Goal: Information Seeking & Learning: Check status

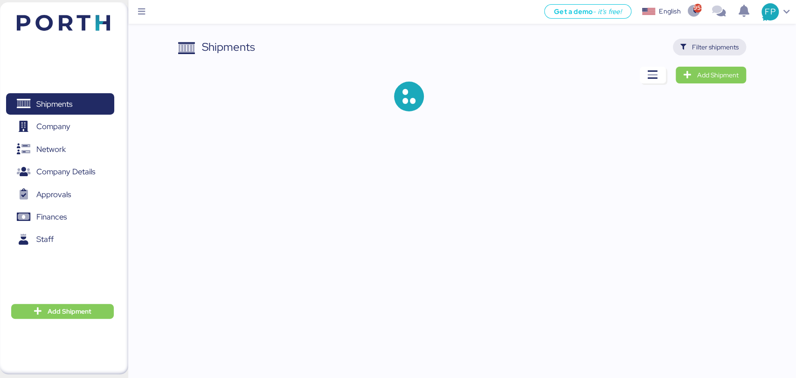
click at [707, 46] on span "Filter shipments" at bounding box center [715, 46] width 47 height 11
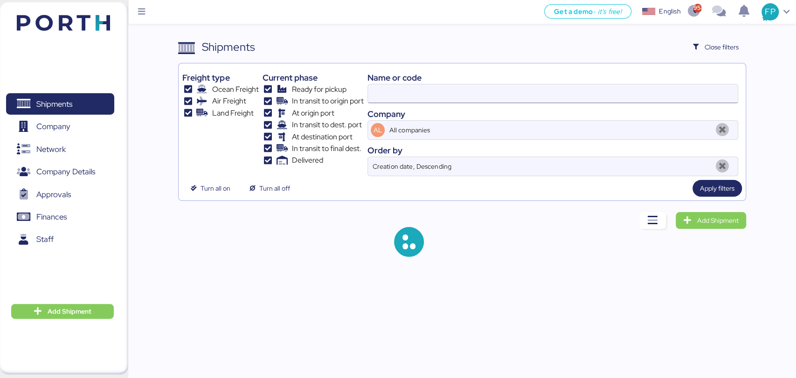
click at [379, 96] on input at bounding box center [552, 93] width 369 height 19
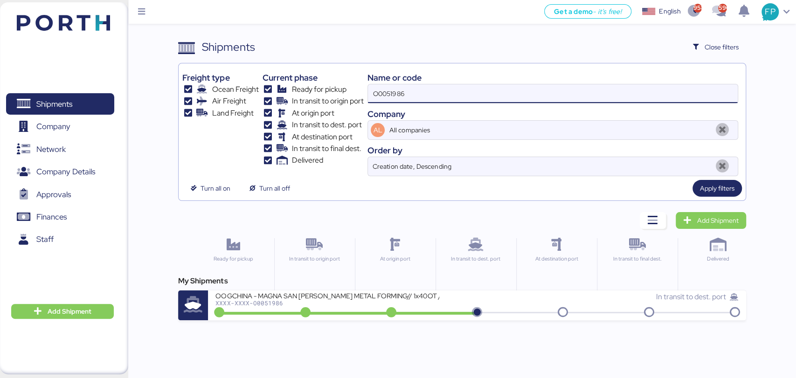
click at [379, 96] on input "O0051986" at bounding box center [552, 93] width 369 height 19
paste input "A0052020"
type input "A0052020"
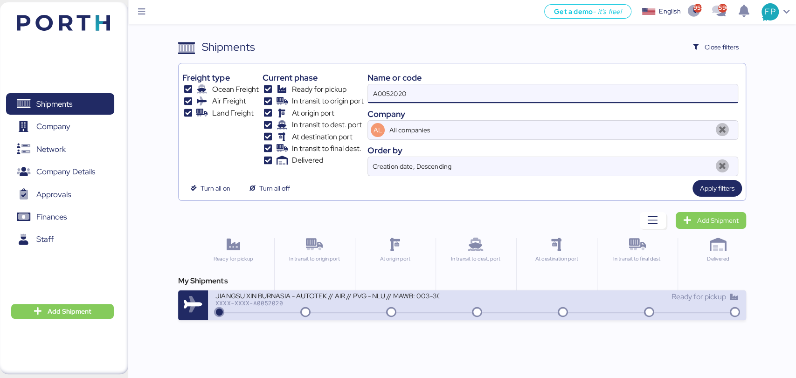
click at [331, 307] on div "JIANGSU XIN BURNASIA - AUTOTEK // AIR // PVG - NLU // MAWB: 003-30545970 - HAWB…" at bounding box center [345, 301] width 261 height 20
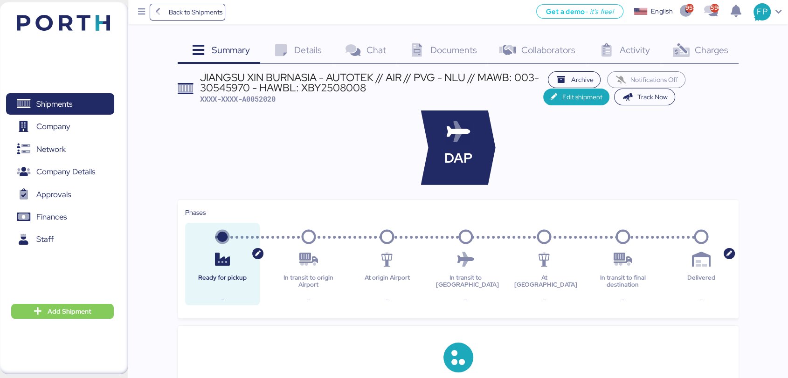
click at [705, 58] on div "Charges 0" at bounding box center [699, 51] width 78 height 25
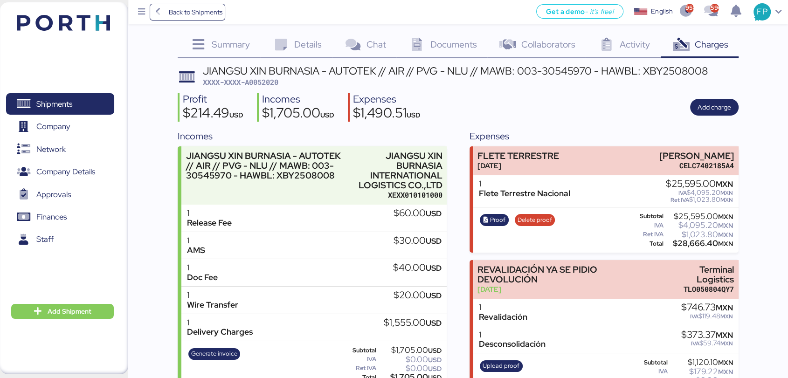
scroll to position [2, 0]
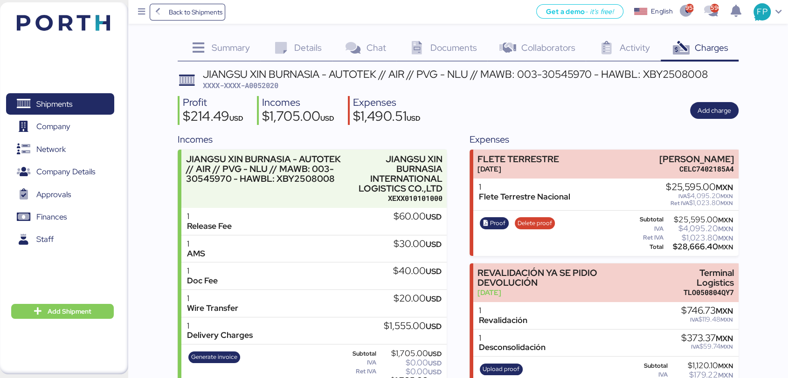
click at [268, 83] on span "XXXX-XXXX-A0052020" at bounding box center [240, 85] width 75 height 9
copy span "A0052020"
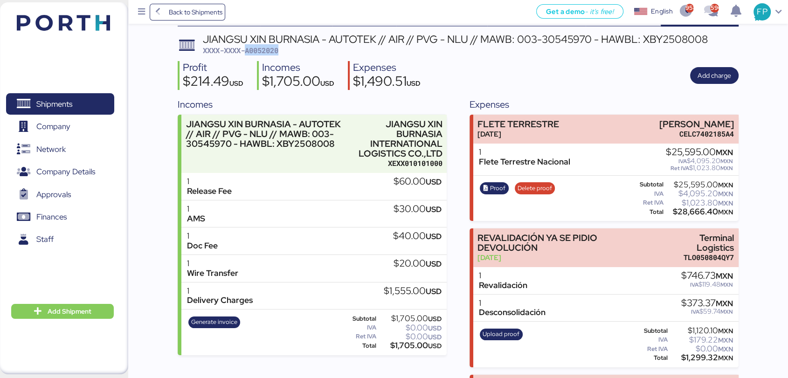
scroll to position [37, 0]
click at [218, 320] on span "Generate invoice" at bounding box center [214, 322] width 46 height 10
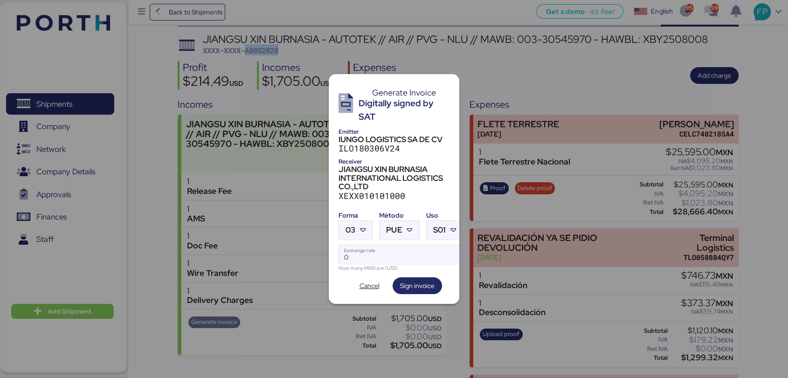
scroll to position [0, 0]
click at [351, 226] on span "03" at bounding box center [350, 230] width 10 height 8
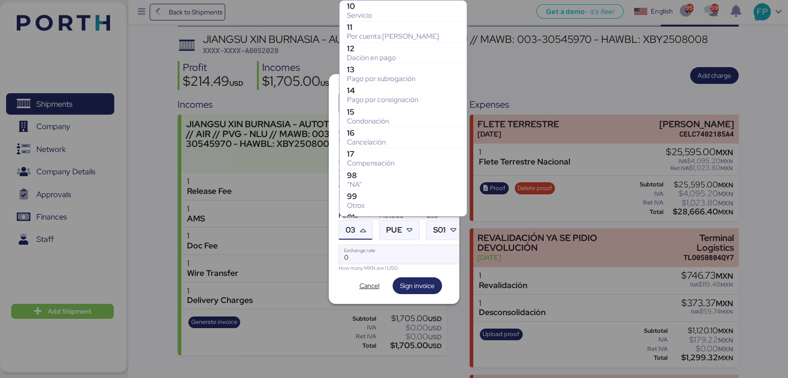
scroll to position [184, 0]
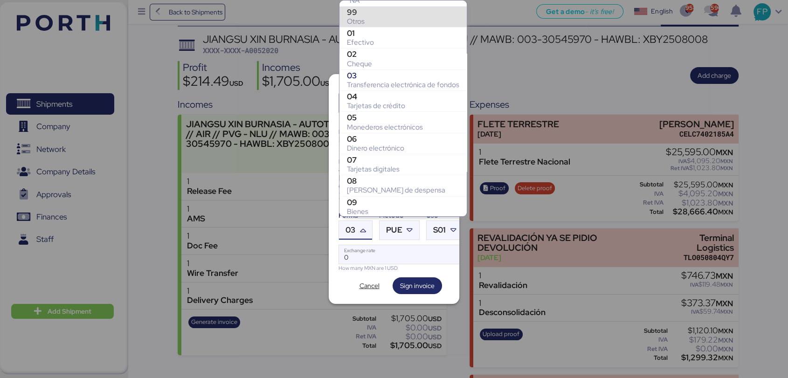
click at [365, 14] on div "99" at bounding box center [403, 11] width 112 height 9
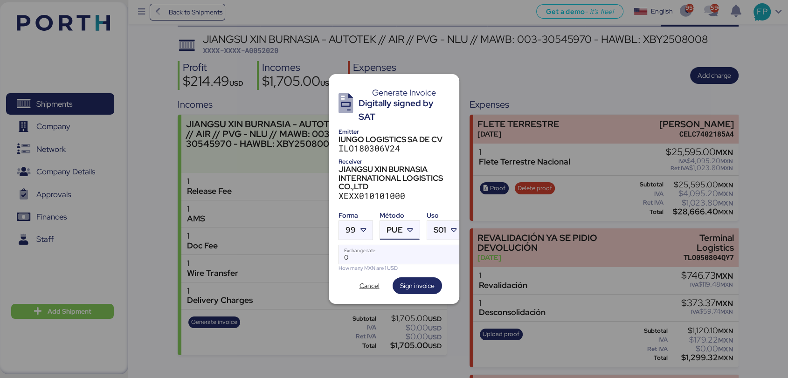
click at [398, 221] on div "PUE" at bounding box center [394, 230] width 16 height 19
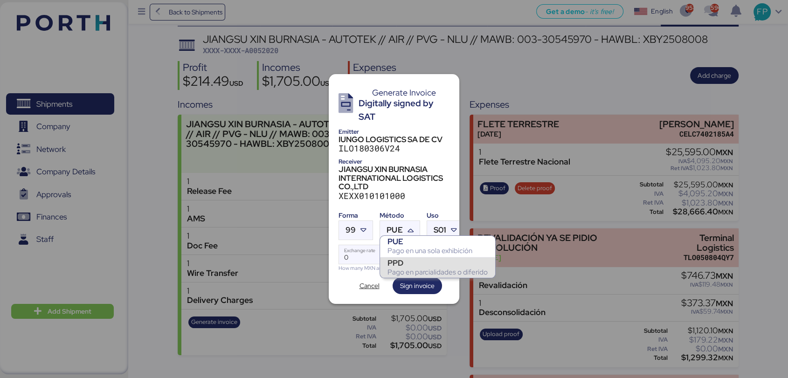
click at [403, 264] on div "PPD" at bounding box center [437, 262] width 100 height 9
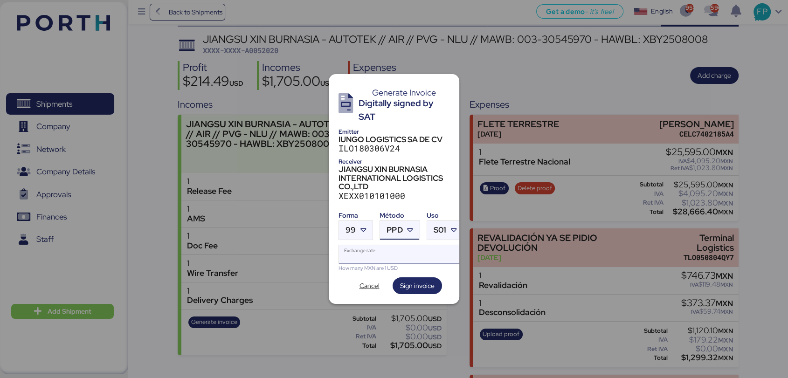
click at [377, 254] on input "Exchange rate" at bounding box center [401, 254] width 124 height 19
type input "0"
paste input "18.7412"
type input "18.7412"
click at [405, 284] on span "Sign invoice" at bounding box center [417, 285] width 34 height 11
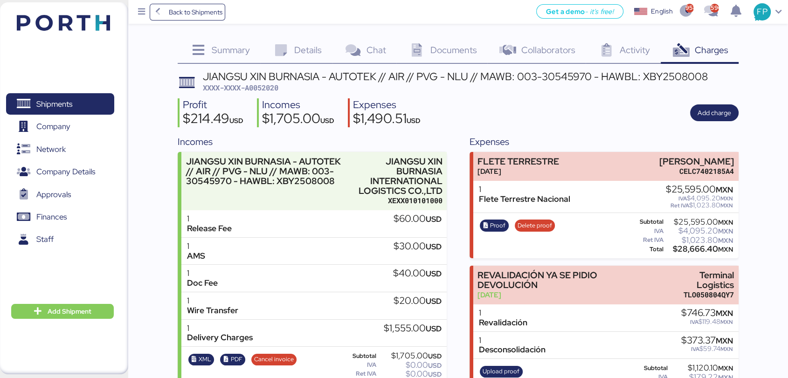
click at [266, 83] on span "XXXX-XXXX-A0052020" at bounding box center [240, 87] width 75 height 9
copy span "A0052020"
click at [302, 60] on div "Details 0" at bounding box center [296, 51] width 72 height 25
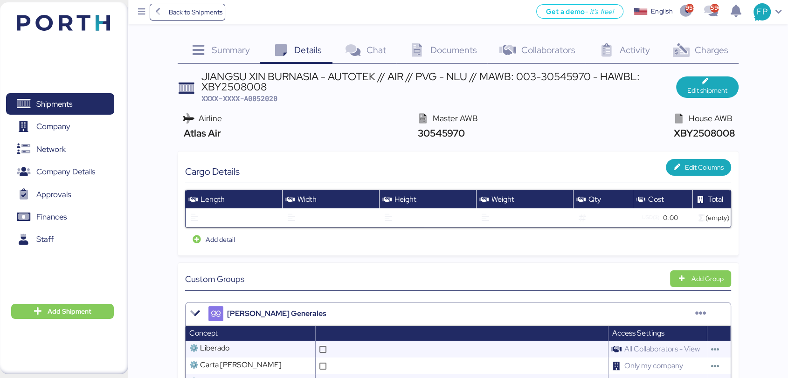
click at [704, 44] on span "Charges" at bounding box center [711, 50] width 34 height 12
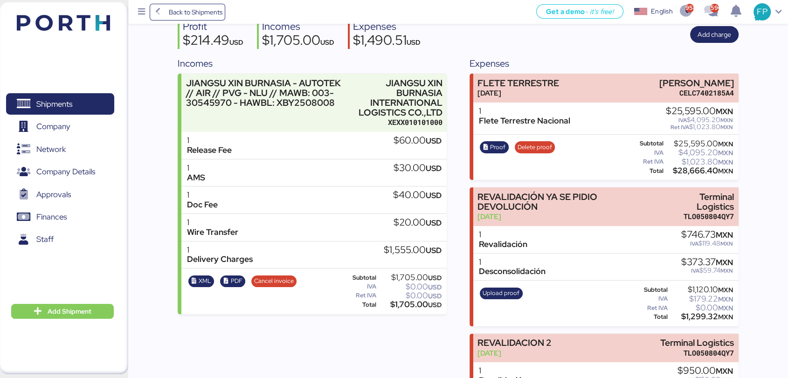
scroll to position [85, 0]
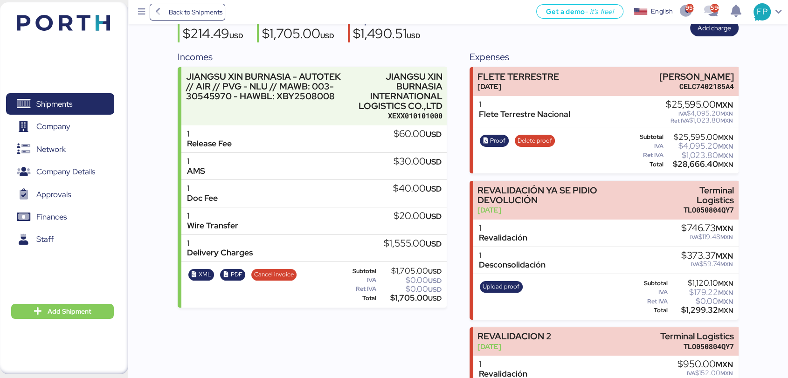
click at [412, 299] on div "$1,705.00 USD" at bounding box center [409, 298] width 63 height 7
copy div "1,705.00"
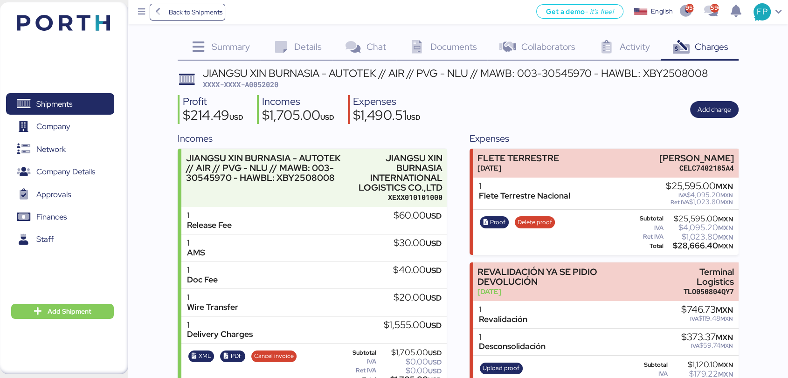
scroll to position [1, 0]
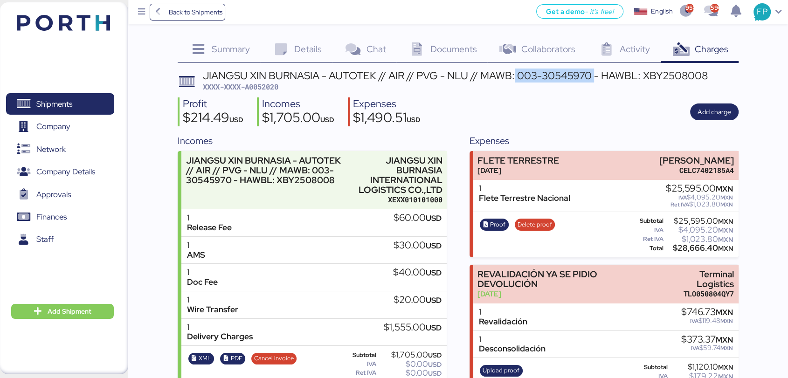
drag, startPoint x: 516, startPoint y: 72, endPoint x: 595, endPoint y: 75, distance: 79.3
click at [595, 75] on div "JIANGSU XIN BURNASIA - AUTOTEK // AIR // PVG - NLU // MAWB: 003-30545970 - HAWB…" at bounding box center [455, 75] width 505 height 10
copy div "003-30545970"
click at [68, 98] on span "Shipments" at bounding box center [54, 104] width 36 height 14
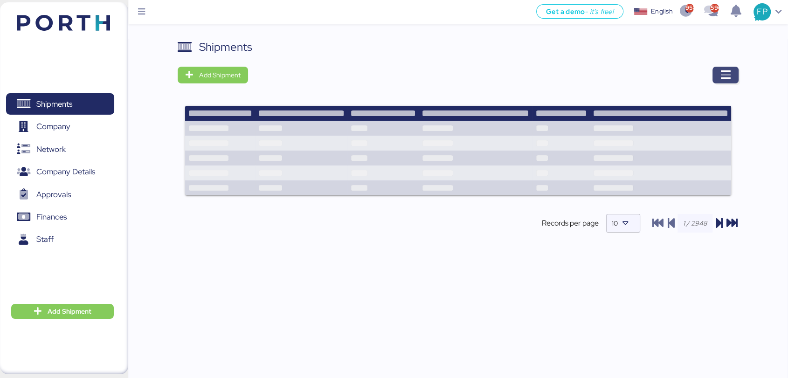
click at [708, 72] on icon "button" at bounding box center [725, 74] width 11 height 11
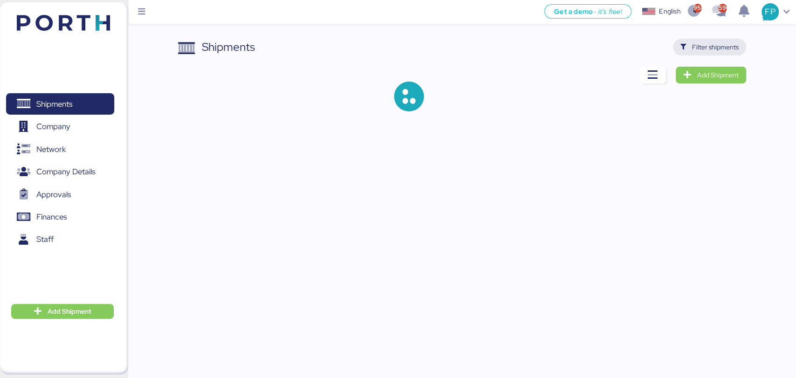
click at [705, 49] on span "Filter shipments" at bounding box center [715, 46] width 47 height 11
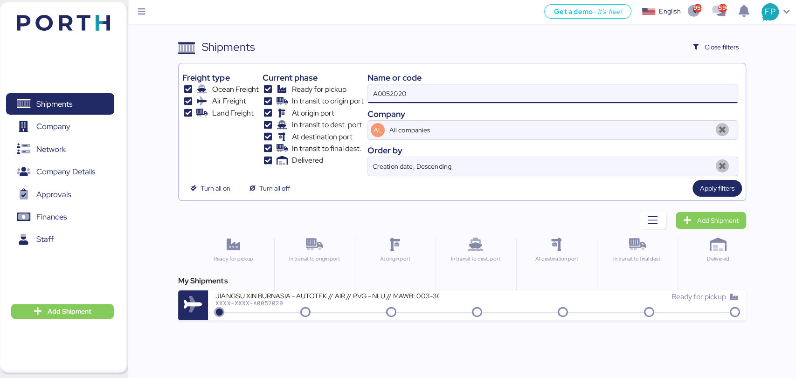
click at [399, 85] on input "A0052020" at bounding box center [552, 93] width 369 height 19
paste input "O0052026"
type input "O0052026"
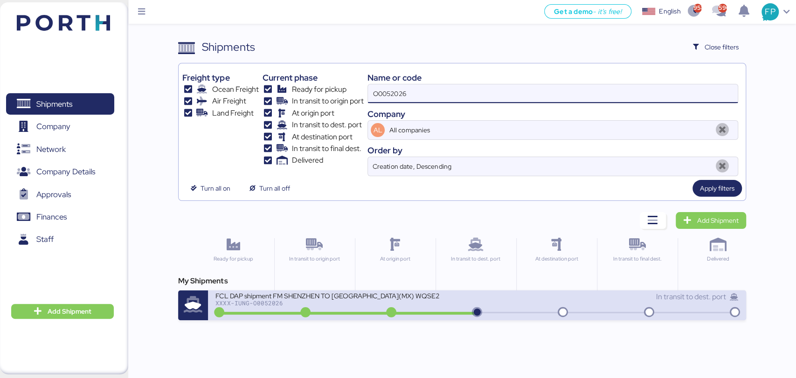
click at [354, 301] on div "XXXX-IUNG-O0052026" at bounding box center [327, 303] width 224 height 7
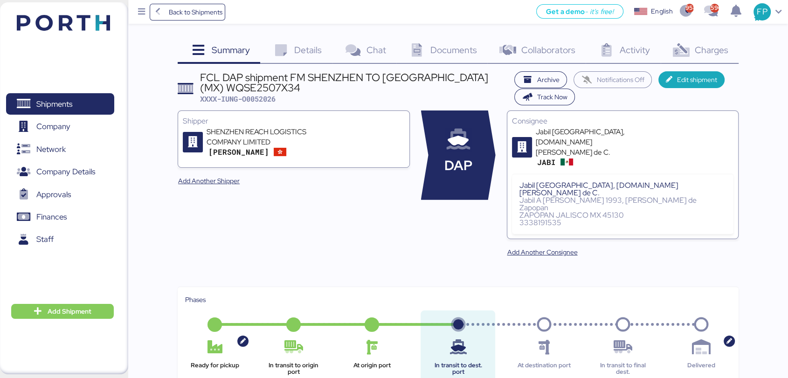
click at [704, 54] on span "Charges" at bounding box center [711, 50] width 34 height 12
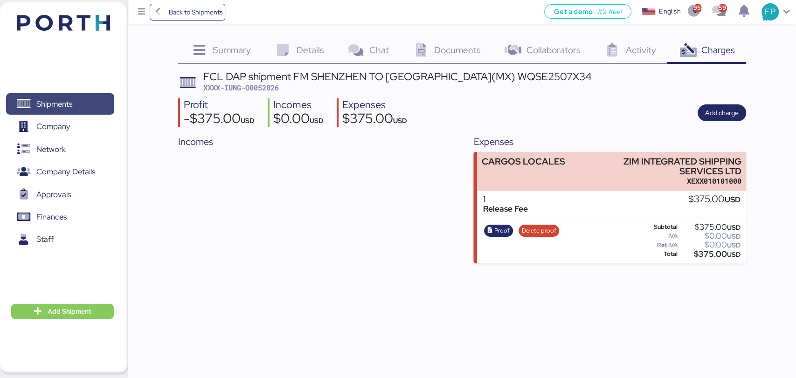
click at [69, 102] on span "Shipments" at bounding box center [54, 104] width 36 height 14
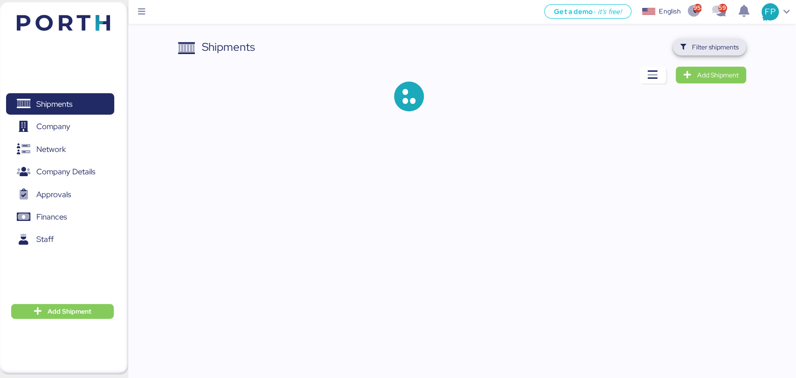
click at [693, 48] on span "Filter shipments" at bounding box center [715, 46] width 47 height 11
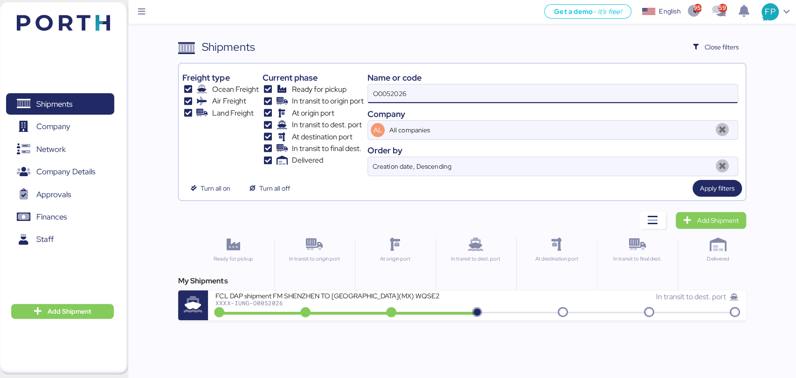
click at [392, 91] on input "O0052026" at bounding box center [552, 93] width 369 height 19
paste input "08"
type input "O0052008"
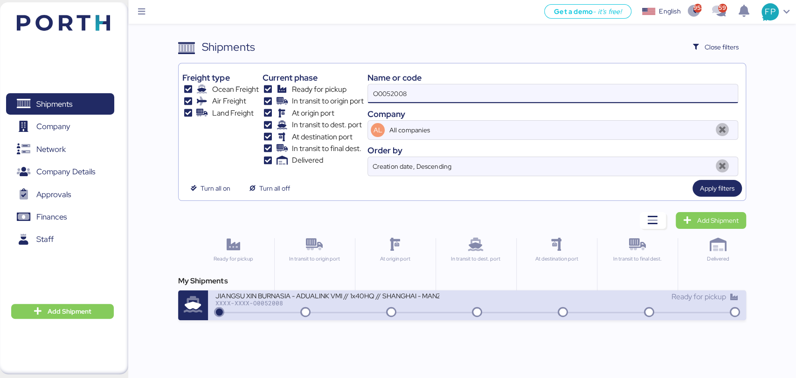
click at [345, 305] on div "XXXX-XXXX-O0052008" at bounding box center [327, 303] width 224 height 7
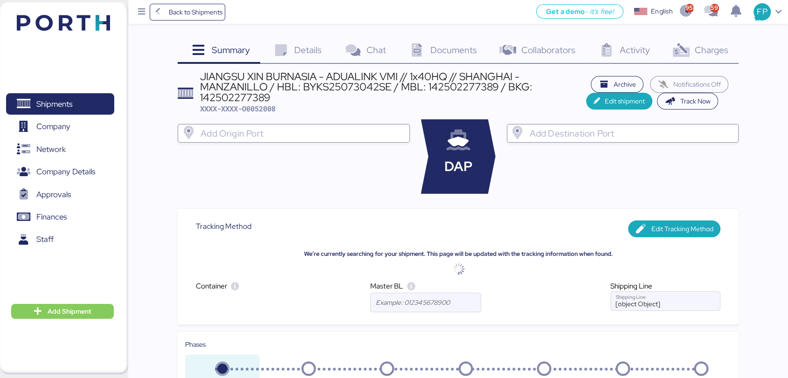
click at [695, 48] on span "Charges" at bounding box center [711, 50] width 34 height 12
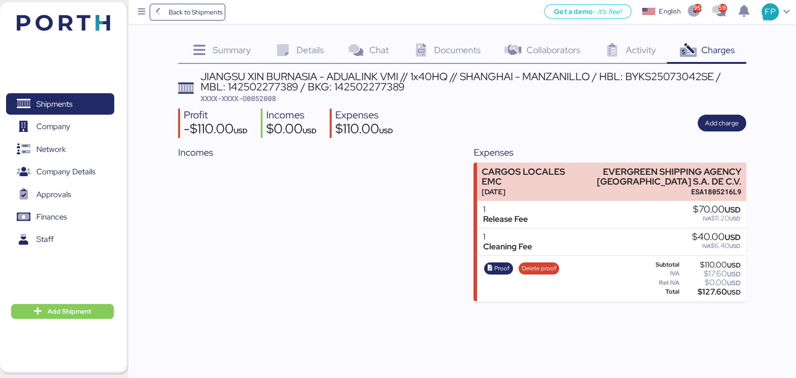
click at [246, 103] on div "JIANGSU XIN BURNASIA - ADUALINK VMI // 1x40HQ // SHANGHAI - MANZANILLO / HBL: B…" at bounding box center [461, 186] width 567 height 230
click at [256, 100] on span "XXXX-XXXX-O0052008" at bounding box center [237, 98] width 75 height 9
copy span "O0052008"
drag, startPoint x: 600, startPoint y: 168, endPoint x: 755, endPoint y: 184, distance: 156.0
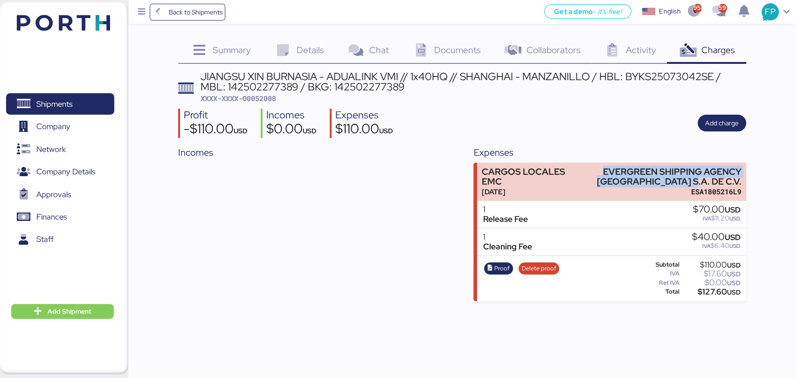
click at [708, 184] on div "Summary 0 Details 0 Chat 0 Documents 0 Collaborators 0 Activity 0 Charges 0 JIA…" at bounding box center [398, 150] width 796 height 301
copy div "EVERGREEN SHIPPING AGENCY [GEOGRAPHIC_DATA] S.A. DE C.V."
click at [702, 294] on div "$127.60 USD" at bounding box center [710, 291] width 59 height 7
copy div "127.60"
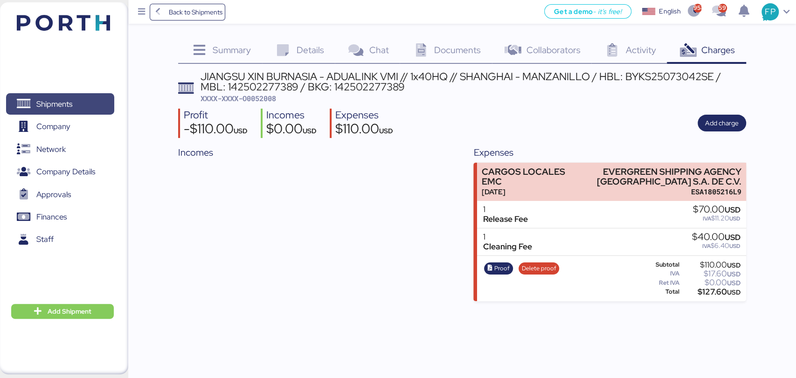
click at [83, 97] on span "Shipments" at bounding box center [60, 104] width 100 height 14
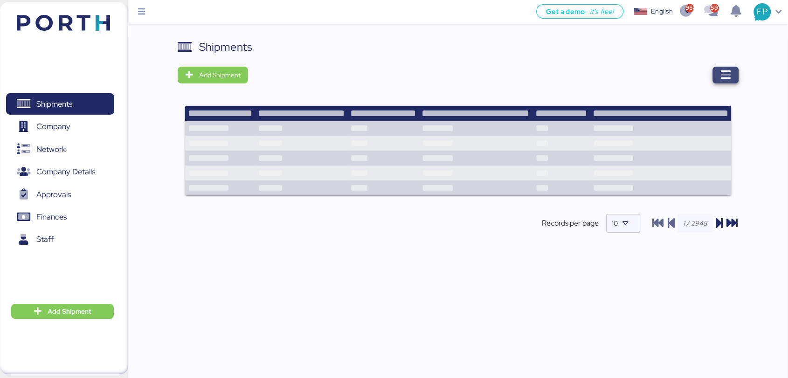
click at [708, 67] on span "button" at bounding box center [725, 75] width 26 height 17
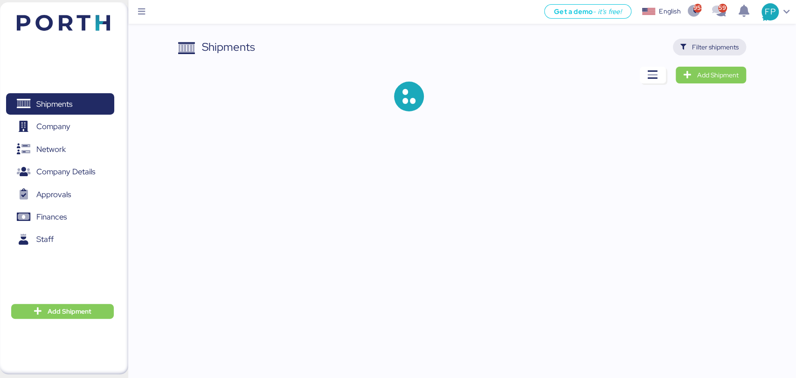
click at [708, 41] on span "Filter shipments" at bounding box center [715, 46] width 47 height 11
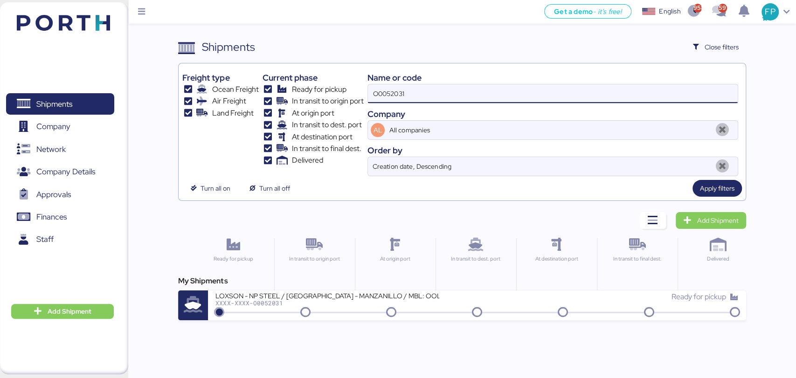
click at [400, 91] on input "O0052031" at bounding box center [552, 93] width 369 height 19
type input "V"
paste input "O0052039"
type input "O0052039"
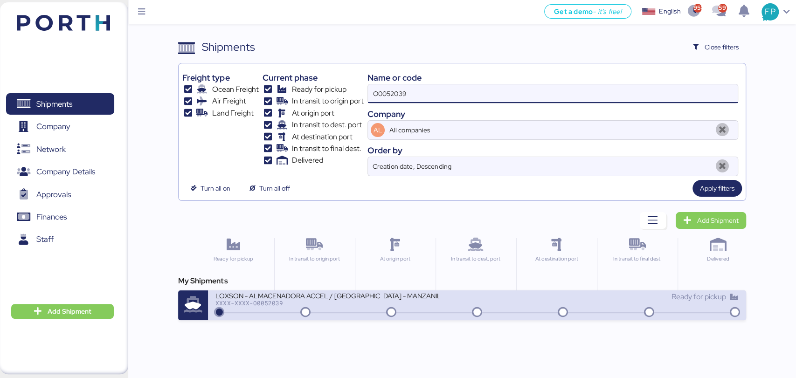
click at [368, 306] on div "LOXSON - ALMACENADORA ACCEL / SHANGHAI - MANZANILLO / MBL: OOLU8899364310 - HBL…" at bounding box center [345, 301] width 261 height 20
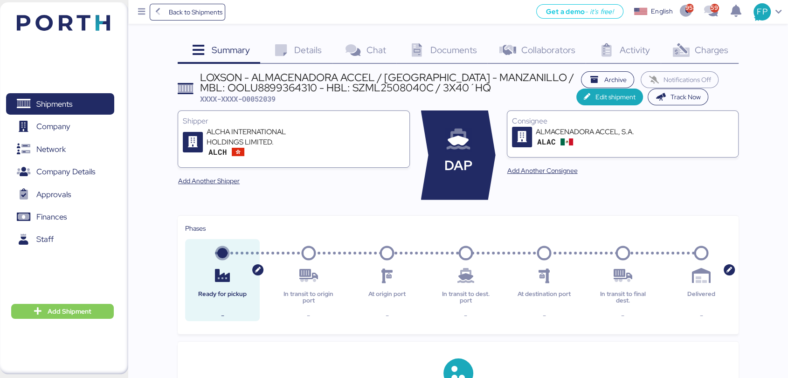
click at [685, 57] on icon at bounding box center [681, 51] width 20 height 14
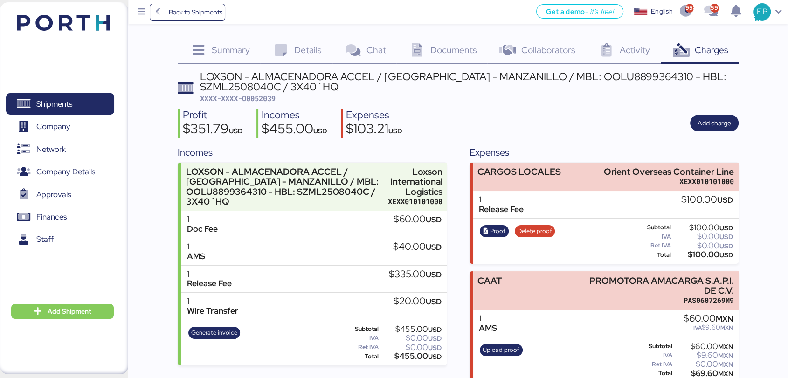
click at [266, 98] on span "XXXX-XXXX-O0052039" at bounding box center [237, 98] width 75 height 9
copy span "O0052039"
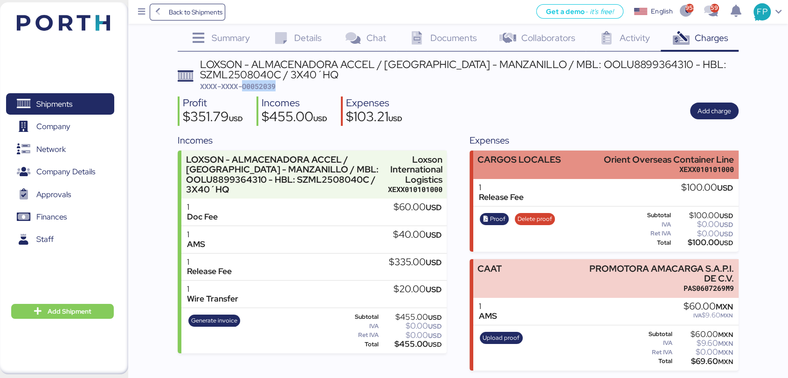
scroll to position [15, 0]
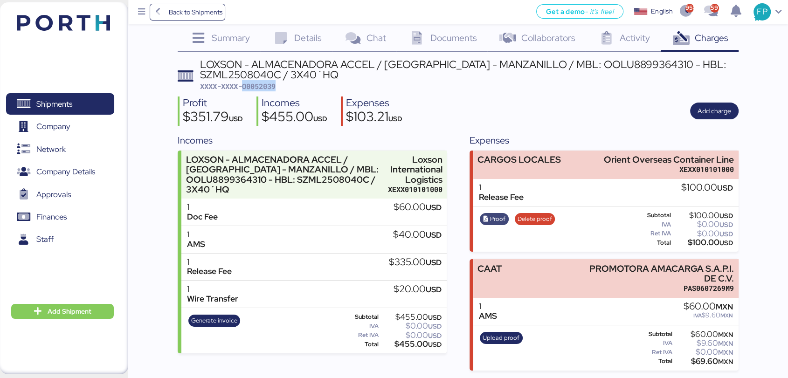
click at [494, 217] on span "Proof" at bounding box center [497, 219] width 15 height 10
click at [605, 59] on div "LOXSON - ALMACENADORA ACCEL / [GEOGRAPHIC_DATA] - MANZANILLO / MBL: OOLU8899364…" at bounding box center [469, 69] width 538 height 21
copy div "OOLU8899364310"
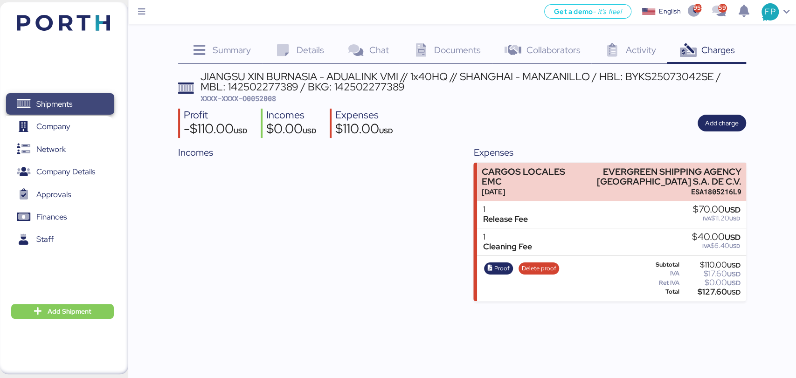
click at [96, 98] on span "Shipments" at bounding box center [60, 104] width 100 height 14
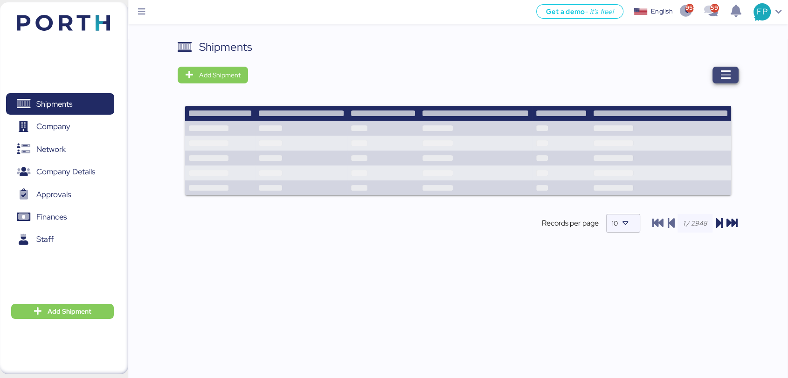
click at [721, 68] on span "button" at bounding box center [725, 75] width 26 height 17
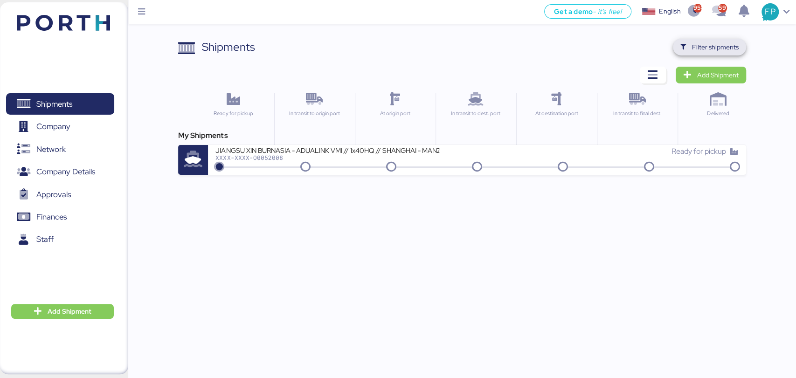
click at [721, 48] on span "Filter shipments" at bounding box center [715, 46] width 47 height 11
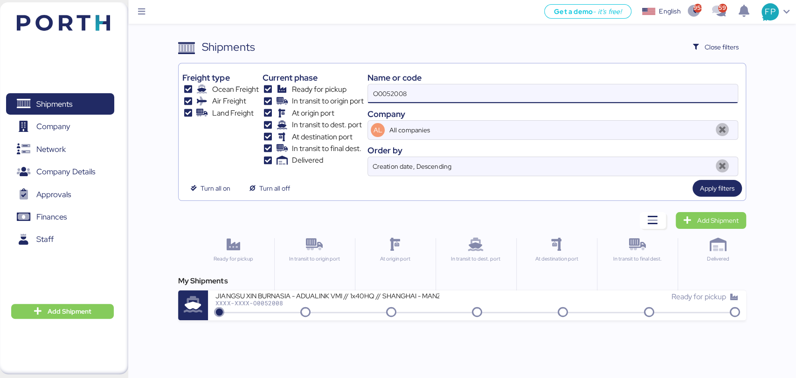
click at [422, 84] on input "O0052008" at bounding box center [552, 93] width 369 height 19
type input "O0052009"
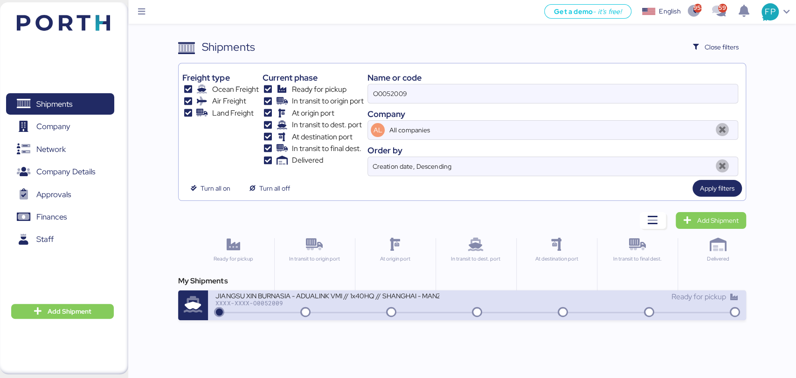
click at [360, 304] on div "XXXX-XXXX-O0052009" at bounding box center [327, 303] width 224 height 7
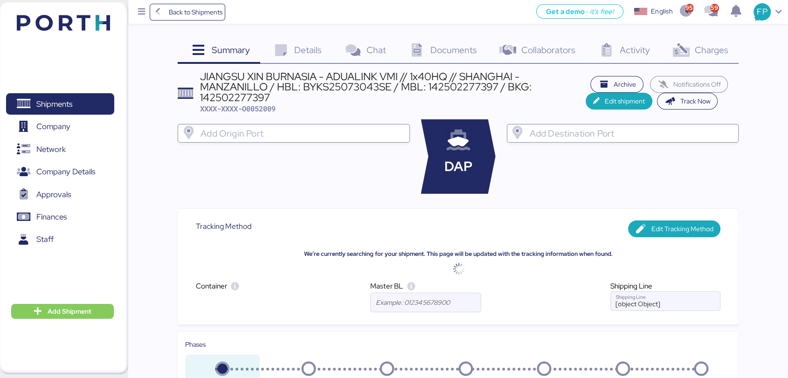
click at [679, 41] on div "Charges 0" at bounding box center [699, 51] width 78 height 25
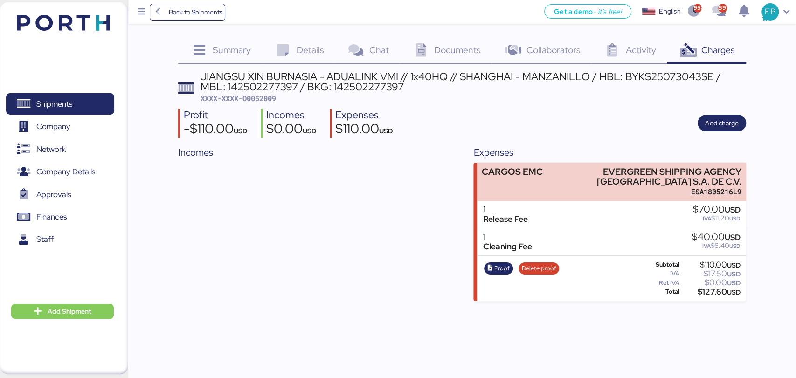
click at [276, 96] on span "XXXX-XXXX-O0052009" at bounding box center [237, 98] width 75 height 9
copy span "O0052009"
click at [709, 295] on div "$127.60 USD" at bounding box center [710, 291] width 59 height 7
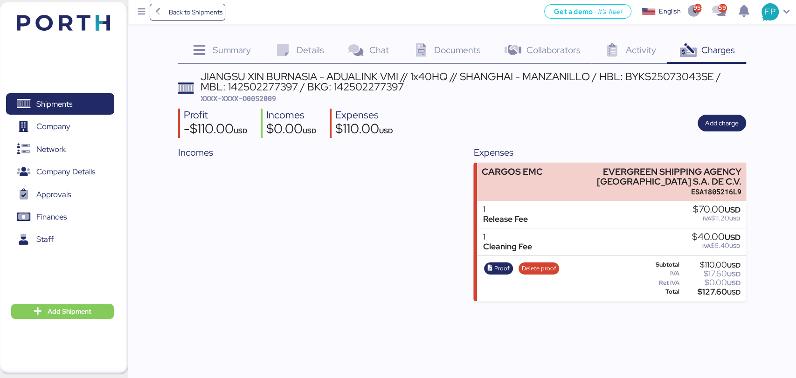
click at [709, 295] on div "$127.60 USD" at bounding box center [710, 291] width 59 height 7
copy div "127.60"
click at [104, 102] on span "Shipments" at bounding box center [60, 104] width 100 height 14
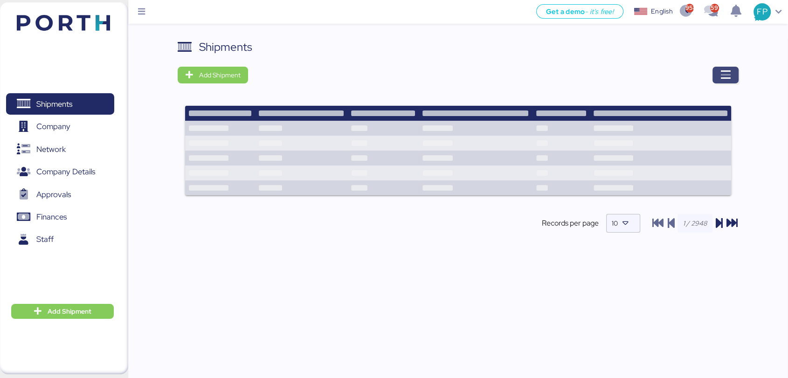
click at [731, 77] on span "button" at bounding box center [725, 75] width 26 height 17
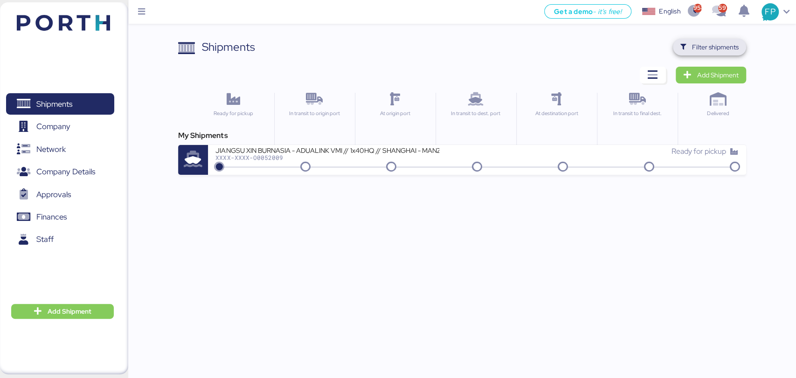
click at [709, 50] on span "Filter shipments" at bounding box center [715, 46] width 47 height 11
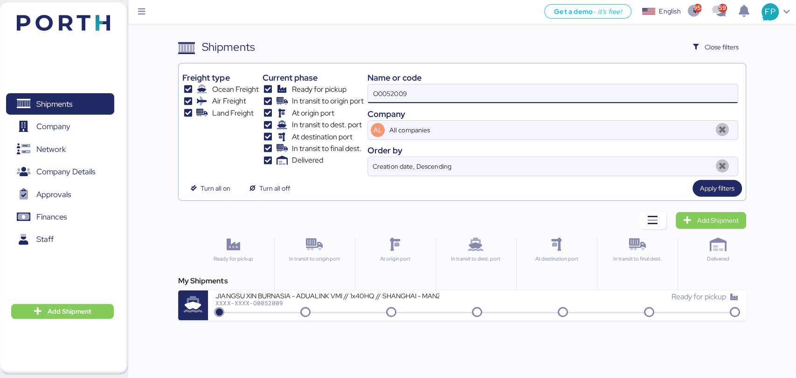
click at [407, 98] on input "O0052009" at bounding box center [552, 93] width 369 height 19
paste input "31"
type input "O0052031"
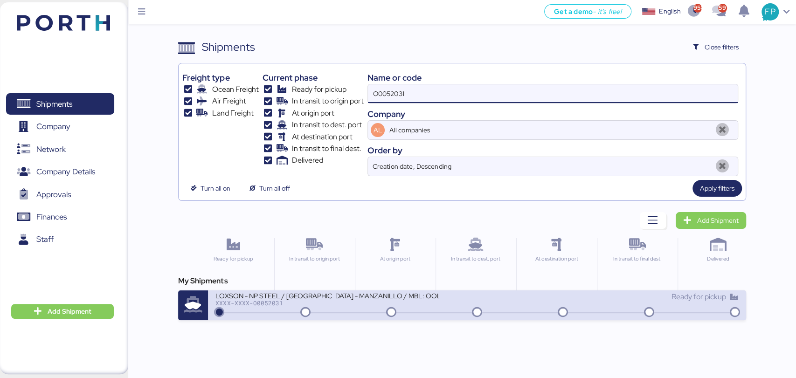
click at [323, 304] on div "XXXX-XXXX-O0052031" at bounding box center [327, 303] width 224 height 7
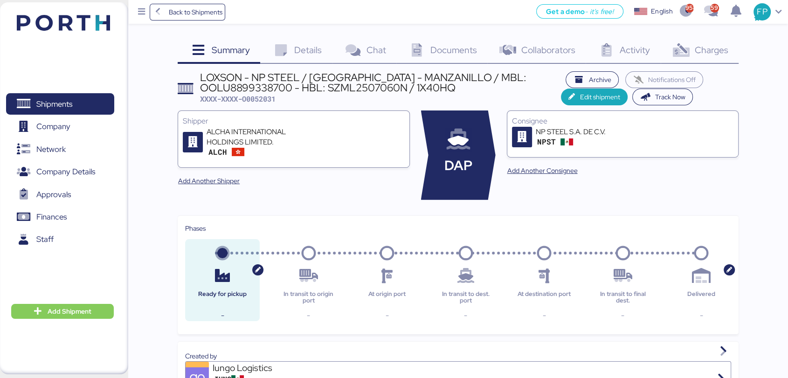
click at [707, 46] on span "Charges" at bounding box center [711, 50] width 34 height 12
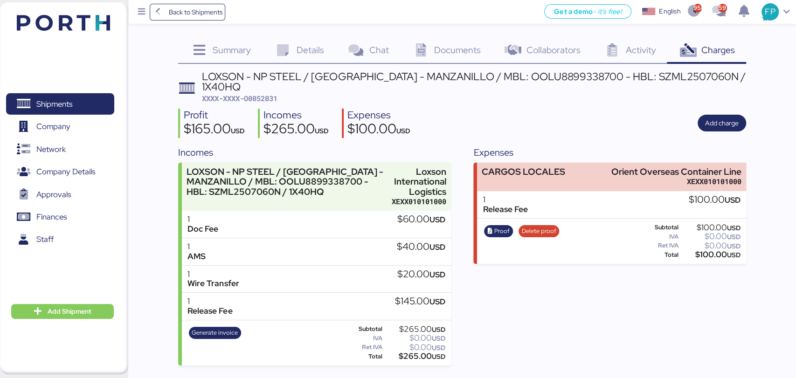
click at [271, 94] on span "XXXX-XXXX-O0052031" at bounding box center [239, 98] width 75 height 9
copy span "O0052031"
drag, startPoint x: 606, startPoint y: 158, endPoint x: 755, endPoint y: 147, distance: 150.0
click at [755, 147] on div "Summary 0 Details 0 Chat 0 Documents 0 Collaborators 0 Activity 0 Charges 0 LOX…" at bounding box center [398, 182] width 796 height 365
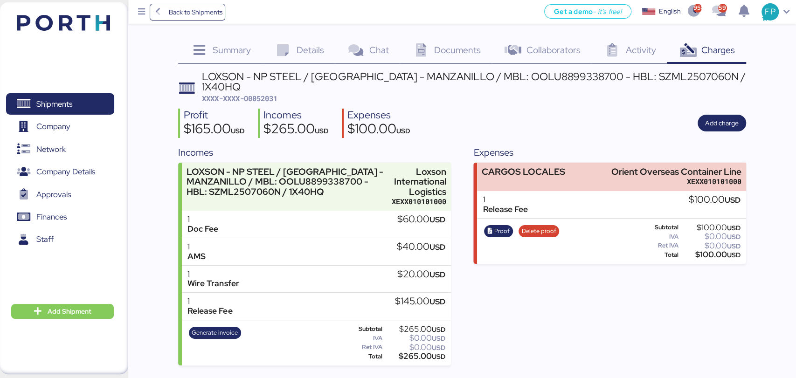
click at [628, 112] on div "Profit $165.00 USD Incomes $265.00 USD Expenses $100.00 USD Add charge" at bounding box center [461, 123] width 567 height 29
drag, startPoint x: 608, startPoint y: 161, endPoint x: 746, endPoint y: 160, distance: 138.0
click at [746, 160] on div "Summary 0 Details 0 Chat 0 Documents 0 Collaborators 0 Activity 0 Charges 0 LOX…" at bounding box center [398, 182] width 796 height 365
copy div "Orient Overseas Container Line"
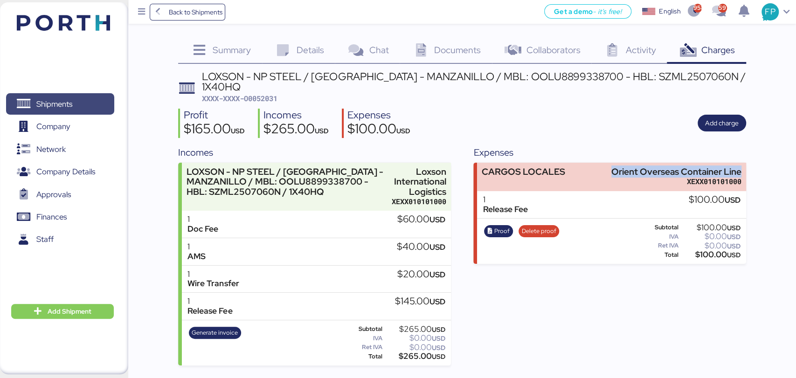
click at [76, 109] on span "Shipments" at bounding box center [60, 104] width 100 height 14
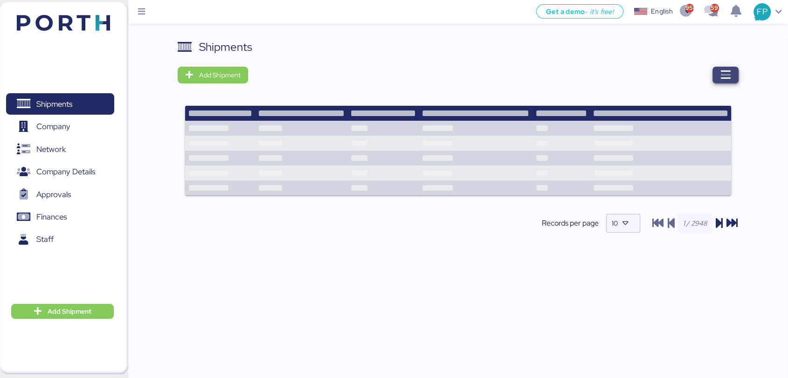
click at [727, 80] on icon "button" at bounding box center [725, 74] width 11 height 11
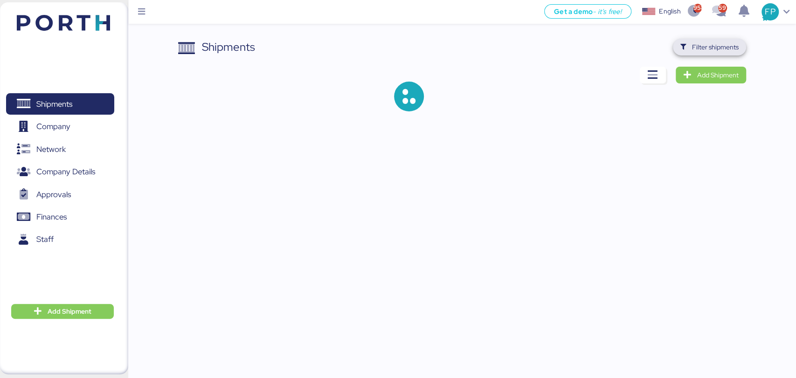
click at [716, 45] on span "Filter shipments" at bounding box center [715, 46] width 47 height 11
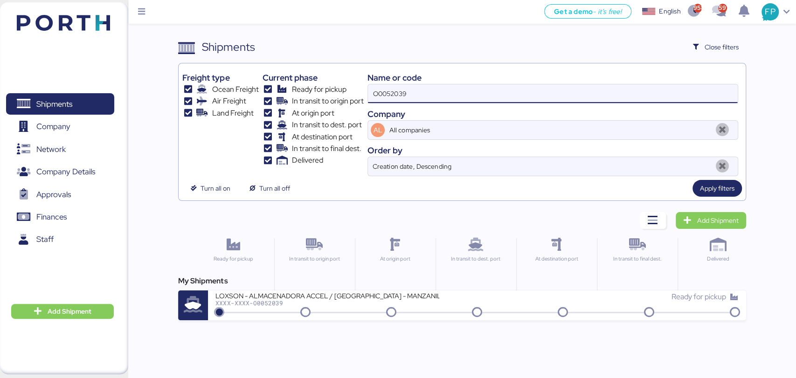
click at [393, 87] on input "O0052039" at bounding box center [552, 93] width 369 height 19
paste input "08"
type input "O0052008"
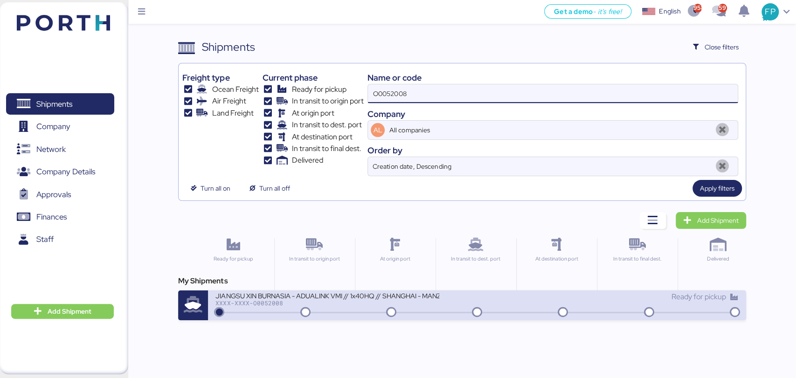
click at [349, 306] on div "JIANGSU XIN BURNASIA - ADUALINK VMI // 1x40HQ // SHANGHAI - MANZANILLO / HBL: B…" at bounding box center [345, 301] width 261 height 20
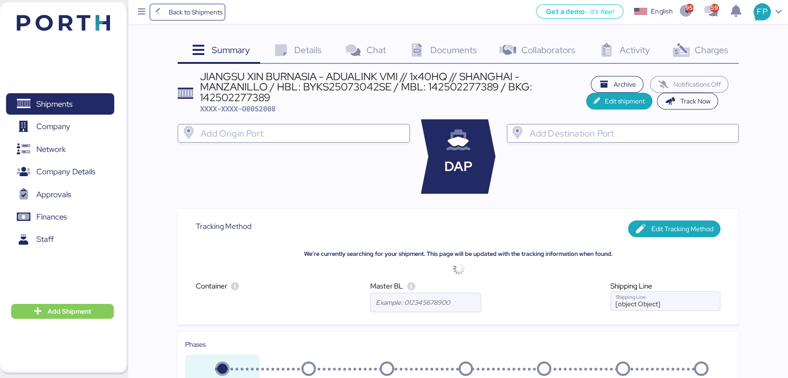
click at [713, 46] on span "Charges" at bounding box center [711, 50] width 34 height 12
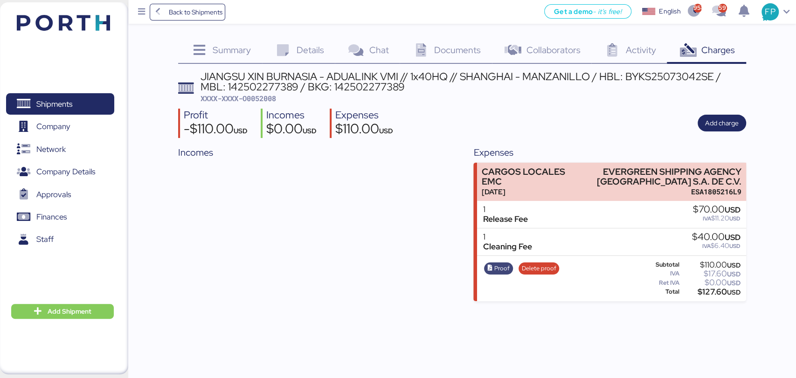
click at [499, 270] on span "Proof" at bounding box center [501, 268] width 15 height 10
